Goal: Navigation & Orientation: Find specific page/section

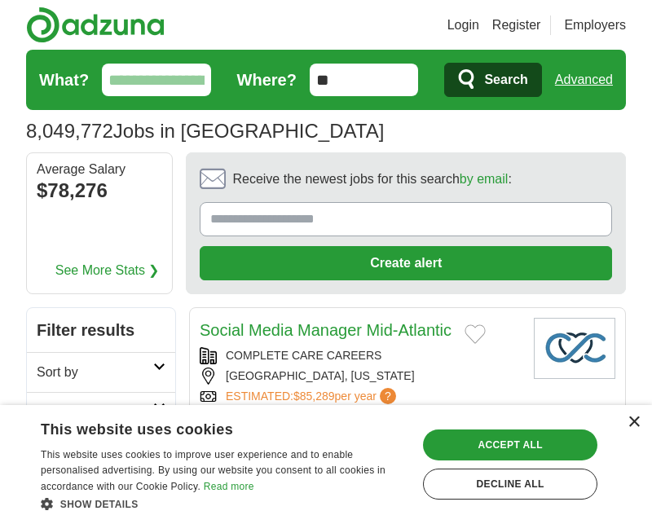
click at [633, 424] on div "×" at bounding box center [634, 423] width 12 height 12
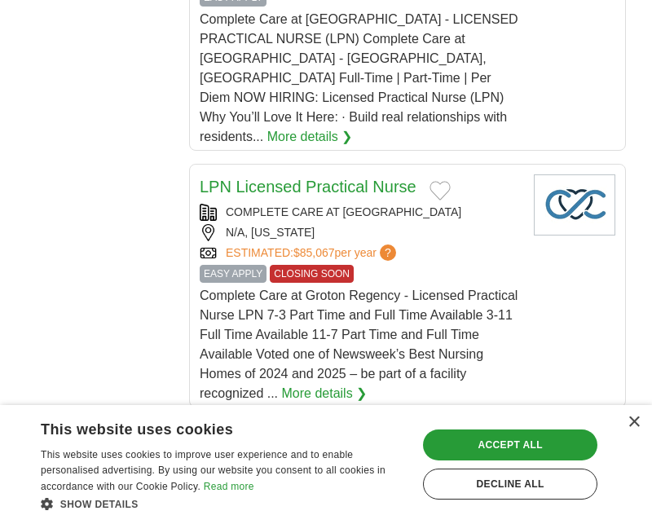
scroll to position [1543, 0]
